Goal: Task Accomplishment & Management: Manage account settings

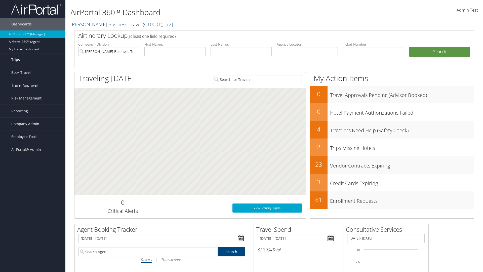
click at [33, 60] on link "Trips" at bounding box center [32, 59] width 65 height 13
click at [33, 77] on link "Current/Future Trips" at bounding box center [32, 77] width 65 height 8
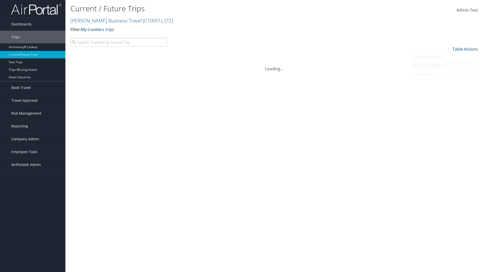
click at [444, 65] on link "Column Visibility" at bounding box center [444, 65] width 66 height 9
click at [444, 74] on link "Arrival City" at bounding box center [444, 74] width 66 height 9
click at [444, 83] on link "Departure Date" at bounding box center [444, 83] width 66 height 9
click at [444, 92] on link "Return Date" at bounding box center [444, 91] width 66 height 9
click at [444, 100] on link "Agency Locator" at bounding box center [444, 100] width 66 height 9
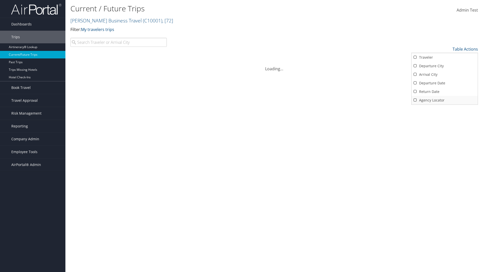
click at [444, 100] on link "Agency Locator" at bounding box center [444, 100] width 66 height 9
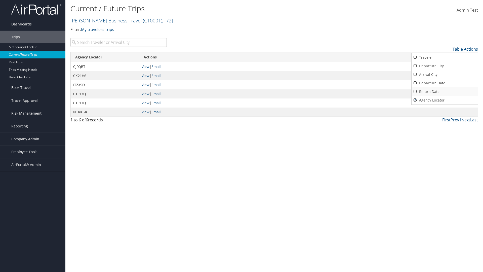
click at [444, 92] on link "Return Date" at bounding box center [444, 91] width 66 height 9
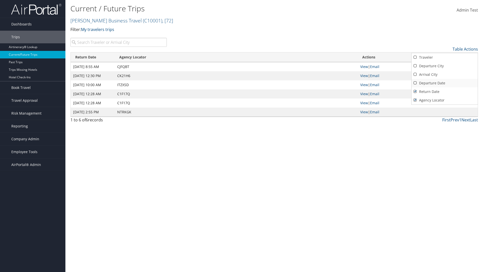
click at [444, 83] on link "Departure Date" at bounding box center [444, 83] width 66 height 9
click at [444, 74] on link "Arrival City" at bounding box center [444, 74] width 66 height 9
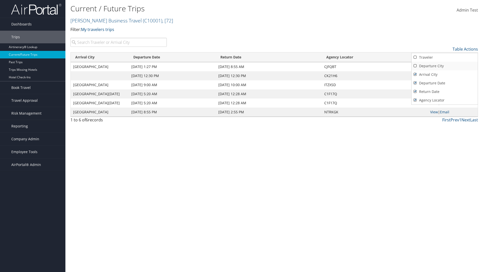
click at [444, 66] on link "Departure City" at bounding box center [444, 66] width 66 height 9
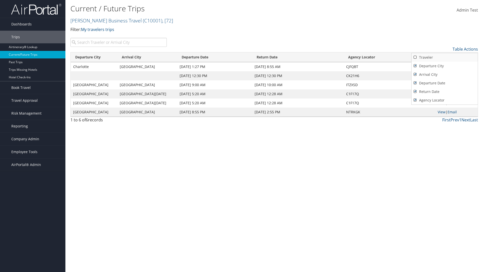
click at [444, 57] on link "Traveler" at bounding box center [444, 57] width 66 height 9
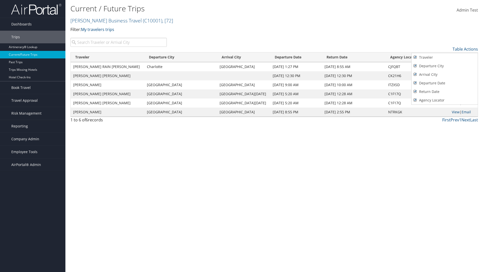
click at [241, 136] on div at bounding box center [241, 136] width 483 height 272
click at [465, 49] on link "Table Actions" at bounding box center [464, 49] width 25 height 6
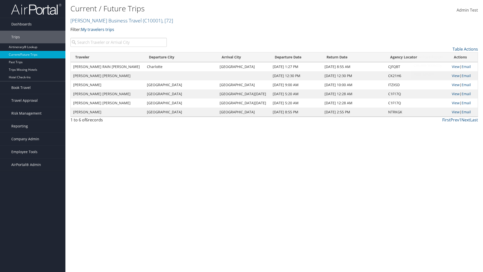
click at [444, 74] on link "Page Length" at bounding box center [444, 74] width 66 height 9
click at [444, 66] on link "25" at bounding box center [444, 66] width 66 height 9
click at [465, 49] on link "Table Actions" at bounding box center [464, 49] width 25 height 6
click at [444, 74] on link "Page Length" at bounding box center [444, 74] width 66 height 9
click at [465, 49] on link "Table Actions" at bounding box center [464, 49] width 25 height 6
